Goal: Task Accomplishment & Management: Use online tool/utility

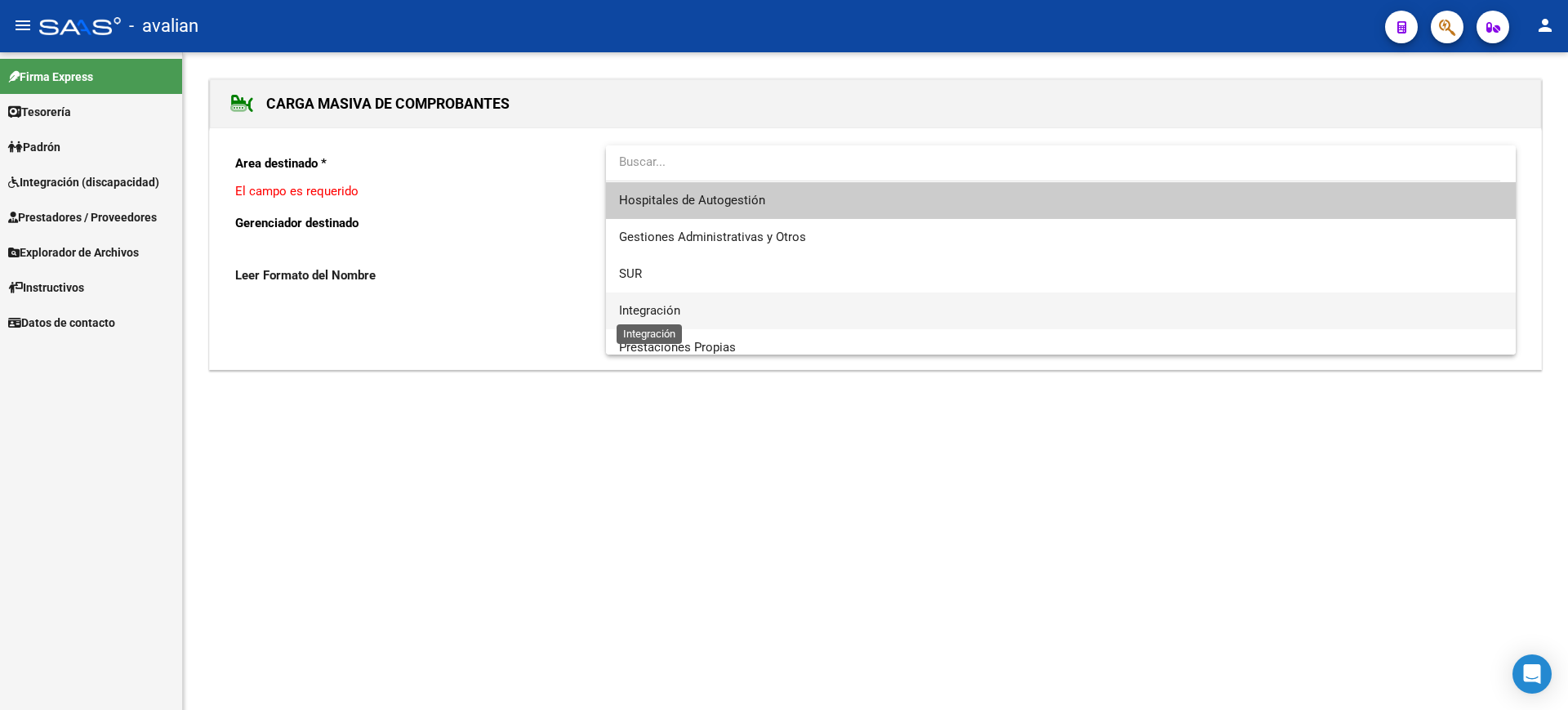
click at [653, 309] on span "Integración" at bounding box center [650, 310] width 61 height 15
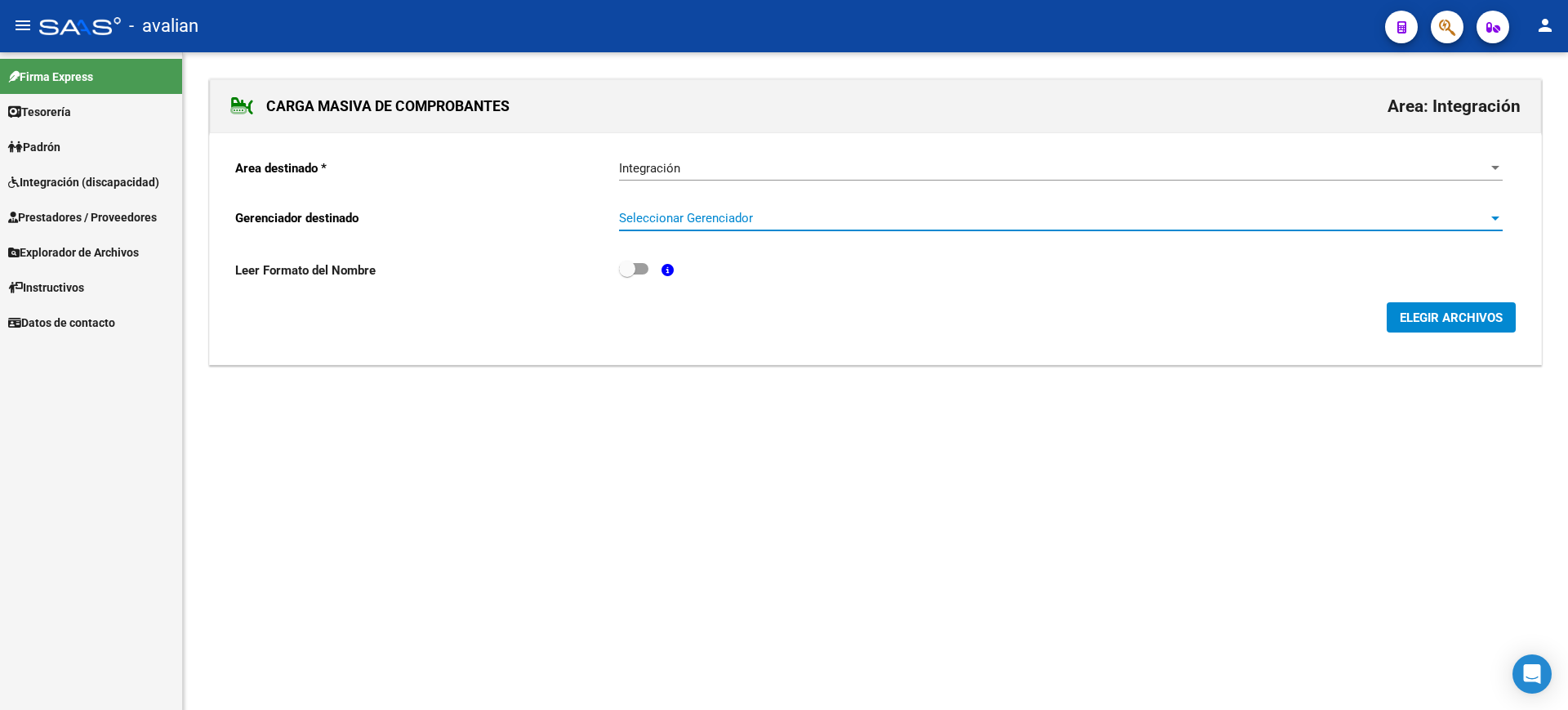
click at [672, 217] on span "Seleccionar Gerenciador" at bounding box center [1054, 218] width 869 height 15
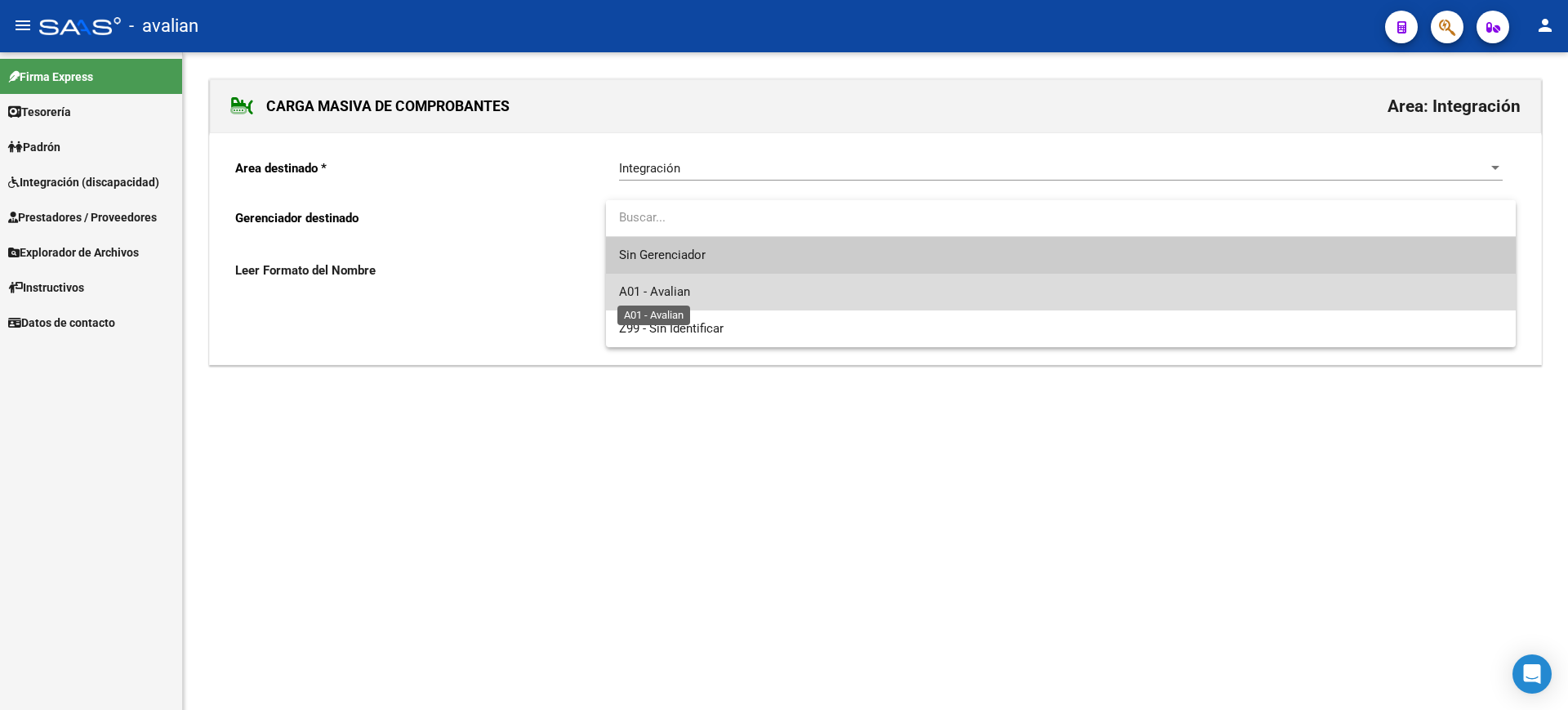
click at [684, 285] on span "A01 - Avalian" at bounding box center [655, 291] width 71 height 15
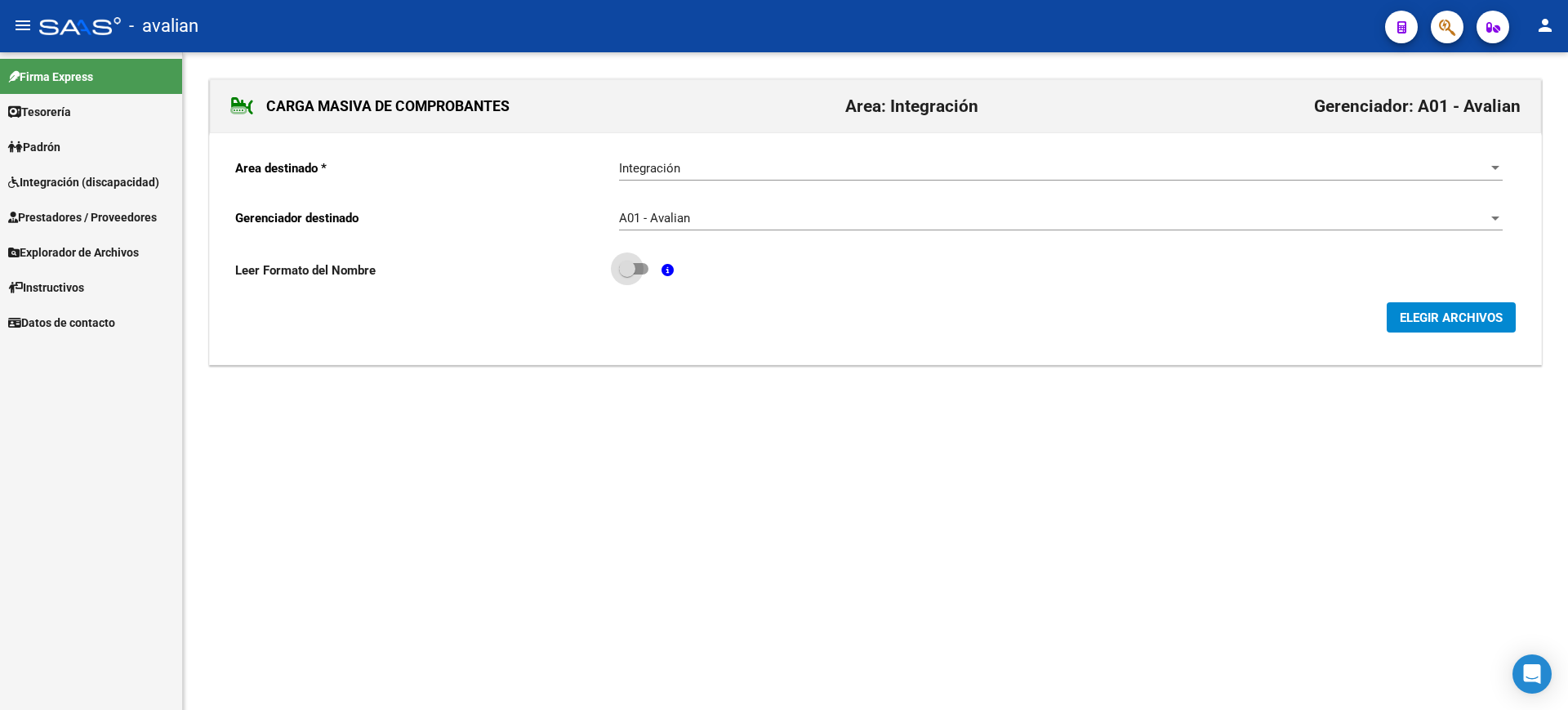
drag, startPoint x: 636, startPoint y: 269, endPoint x: 643, endPoint y: 290, distance: 22.1
click at [635, 269] on span at bounding box center [634, 269] width 30 height 12
click at [627, 275] on input "checkbox" at bounding box center [626, 275] width 1 height 1
checkbox input "true"
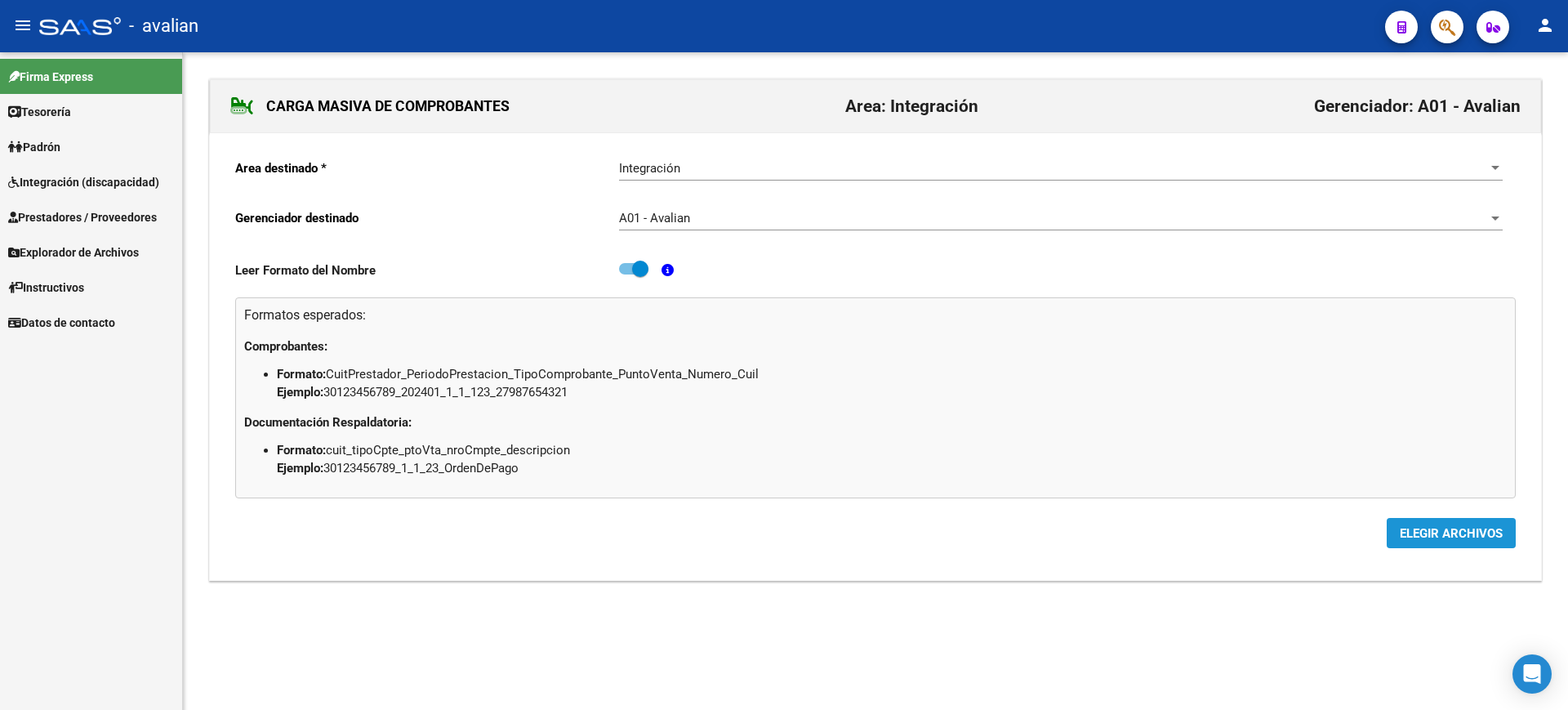
drag, startPoint x: 1451, startPoint y: 542, endPoint x: 1437, endPoint y: 551, distance: 16.6
click at [1451, 545] on button "ELEGIR ARCHIVOS" at bounding box center [1451, 532] width 129 height 30
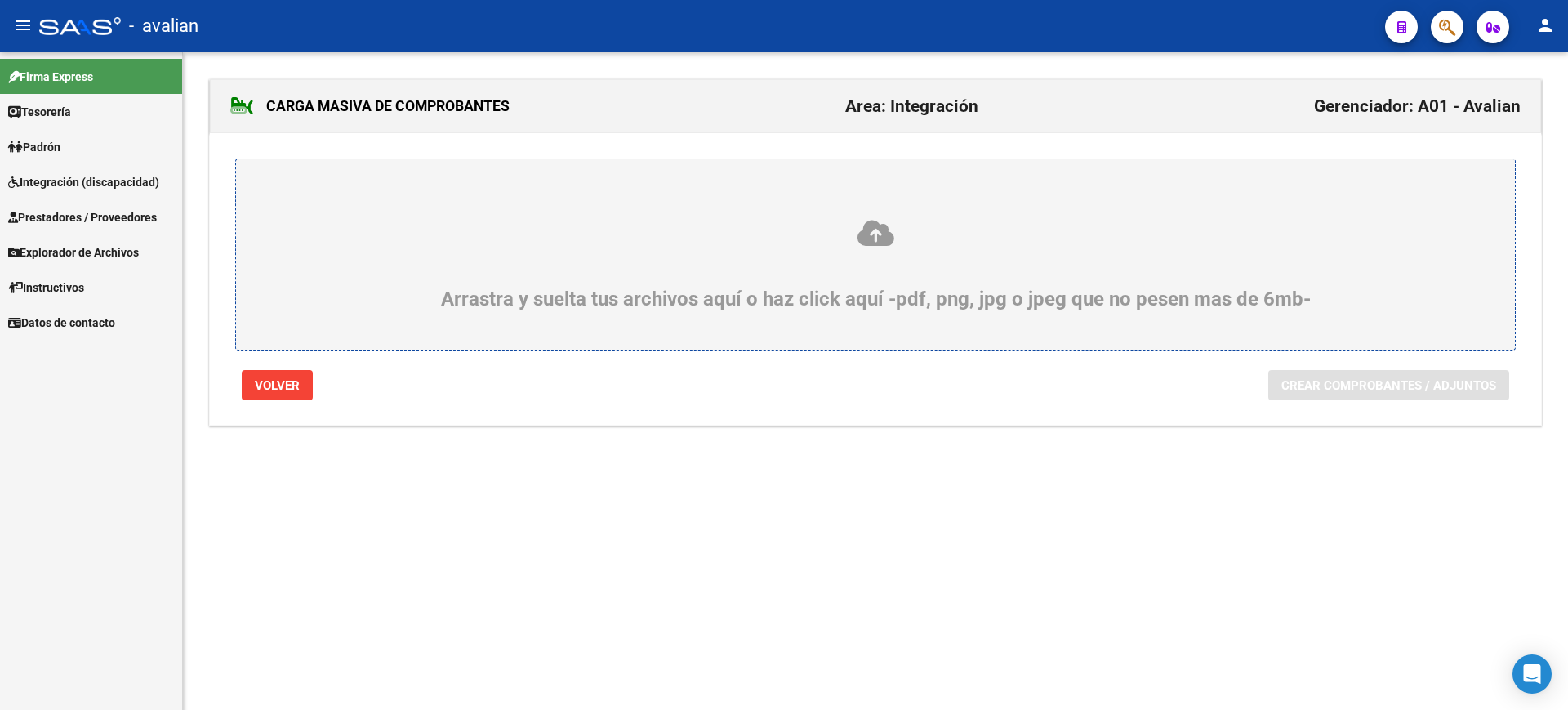
click at [887, 226] on icon at bounding box center [875, 233] width 1200 height 30
click at [0, 0] on input "Arrastra y suelta tus archivos aquí o haz click aquí -pdf, png, jpg o jpeg que …" at bounding box center [0, 0] width 0 height 0
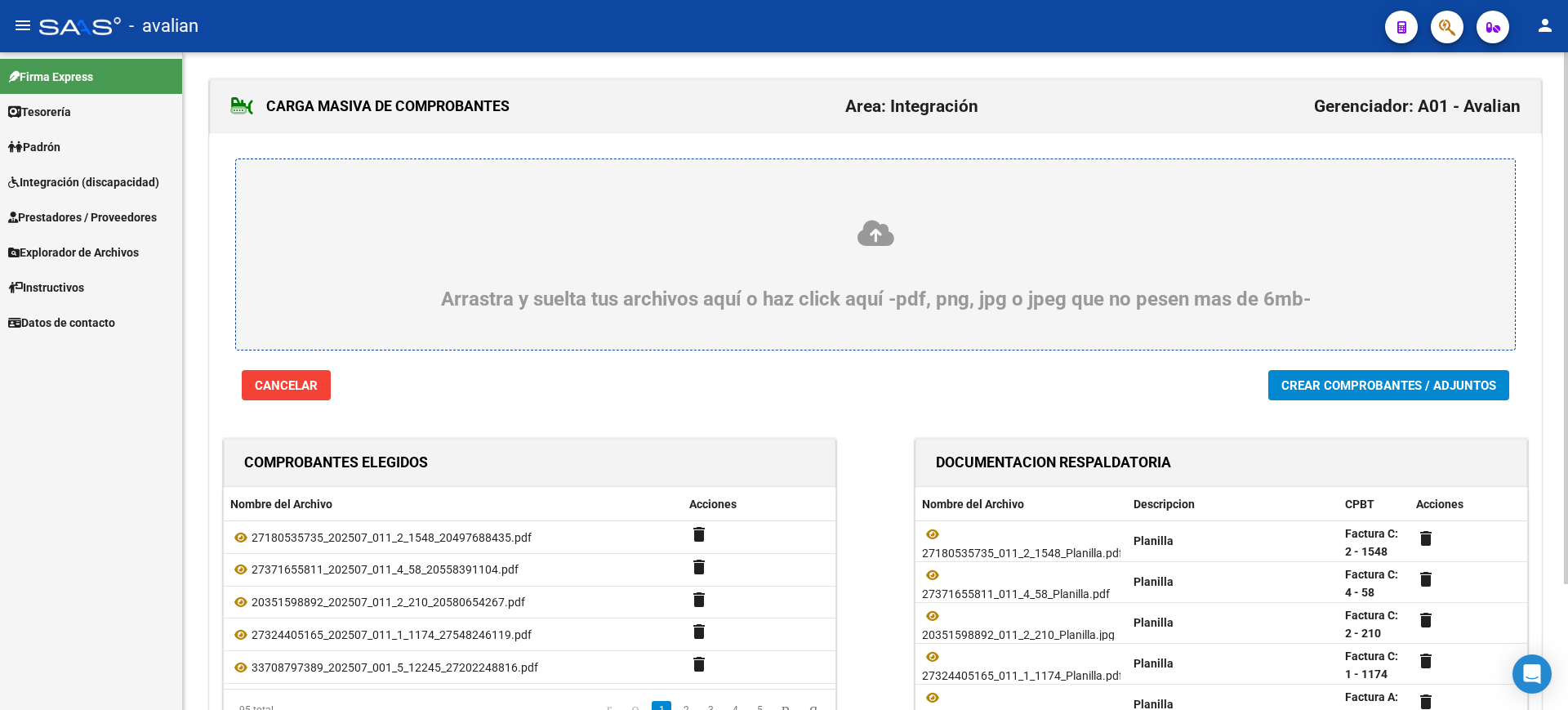
click at [1372, 384] on span "Crear Comprobantes / Adjuntos" at bounding box center [1389, 386] width 215 height 15
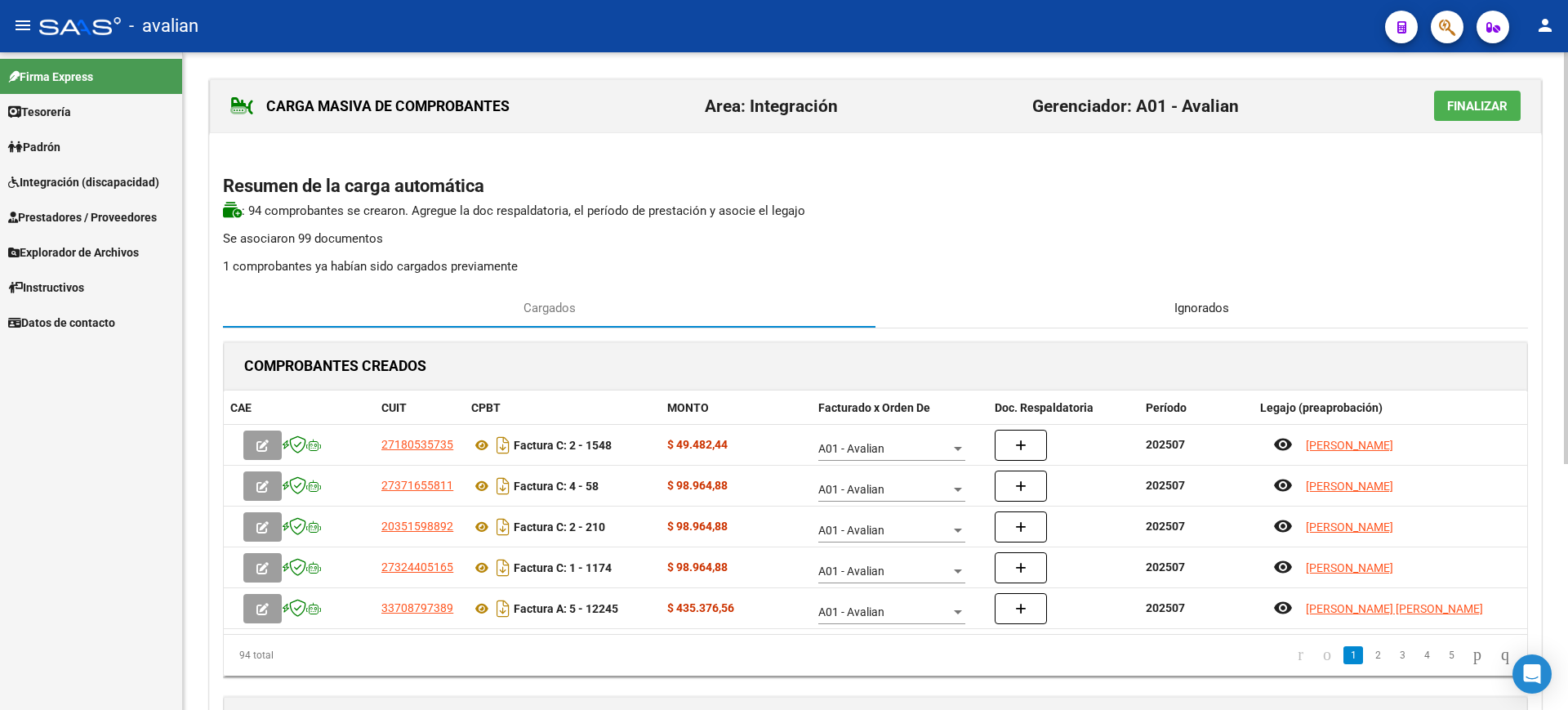
click at [1199, 306] on span "Ignorados" at bounding box center [1202, 308] width 55 height 18
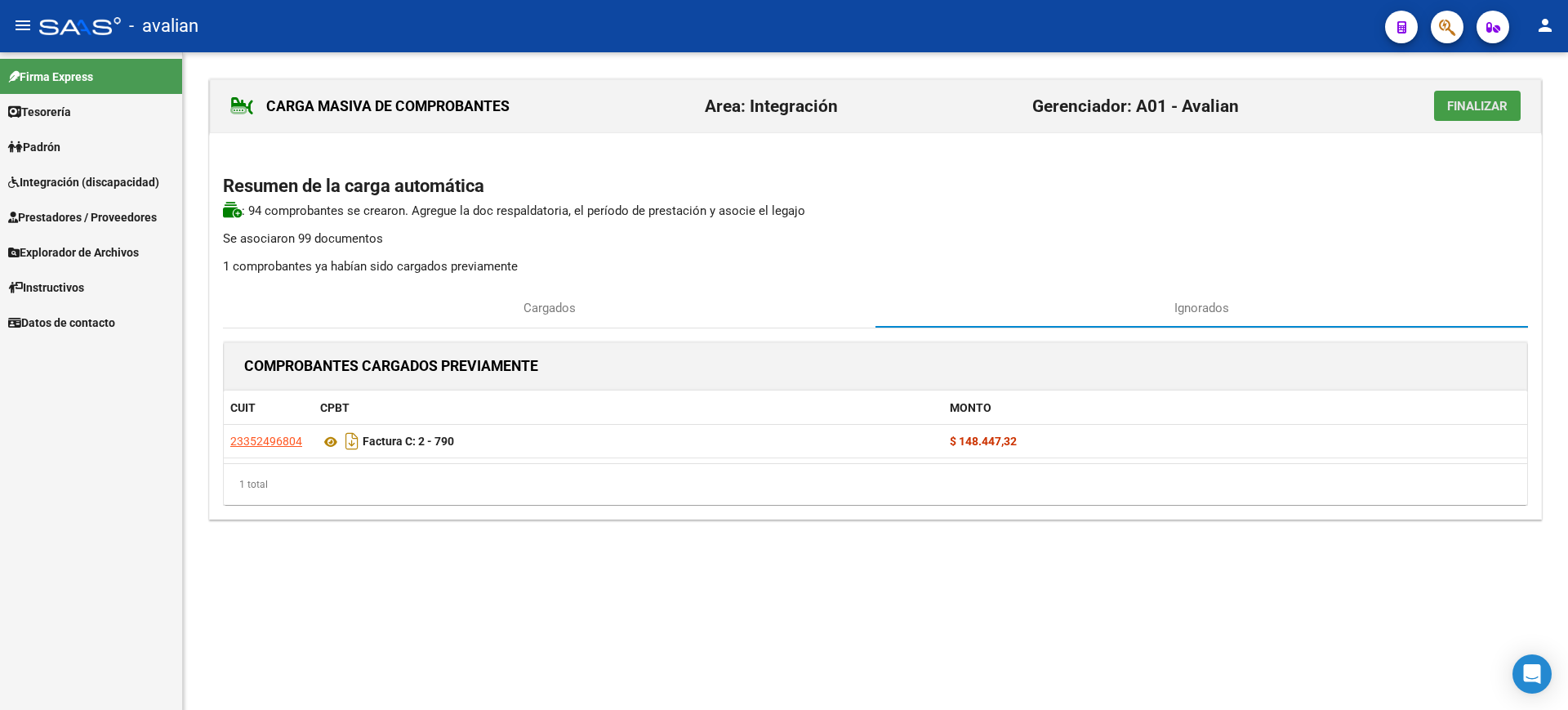
click at [1475, 104] on span "Finalizar" at bounding box center [1477, 106] width 60 height 15
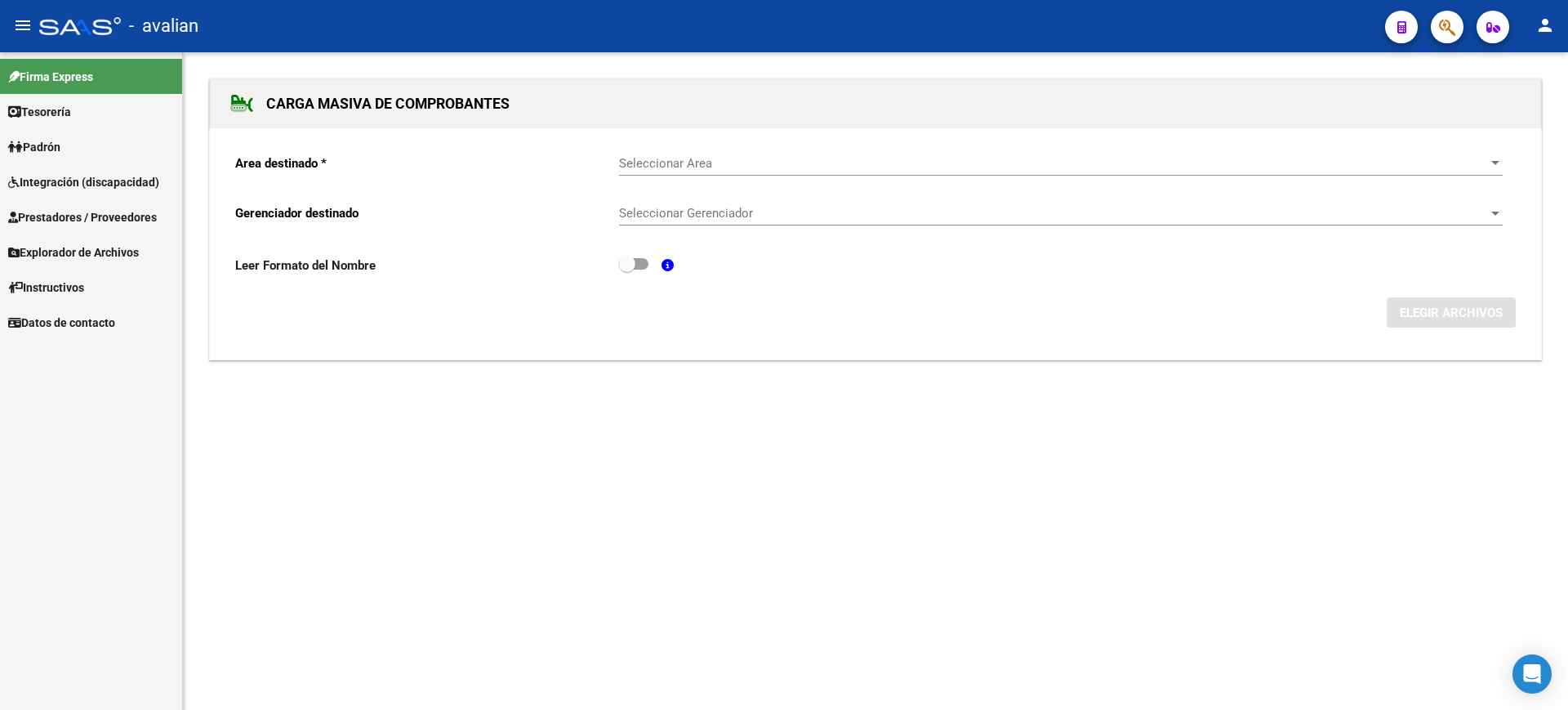
click at [58, 179] on span "Integración (discapacidad)" at bounding box center [84, 182] width 151 height 18
